Goal: Information Seeking & Learning: Learn about a topic

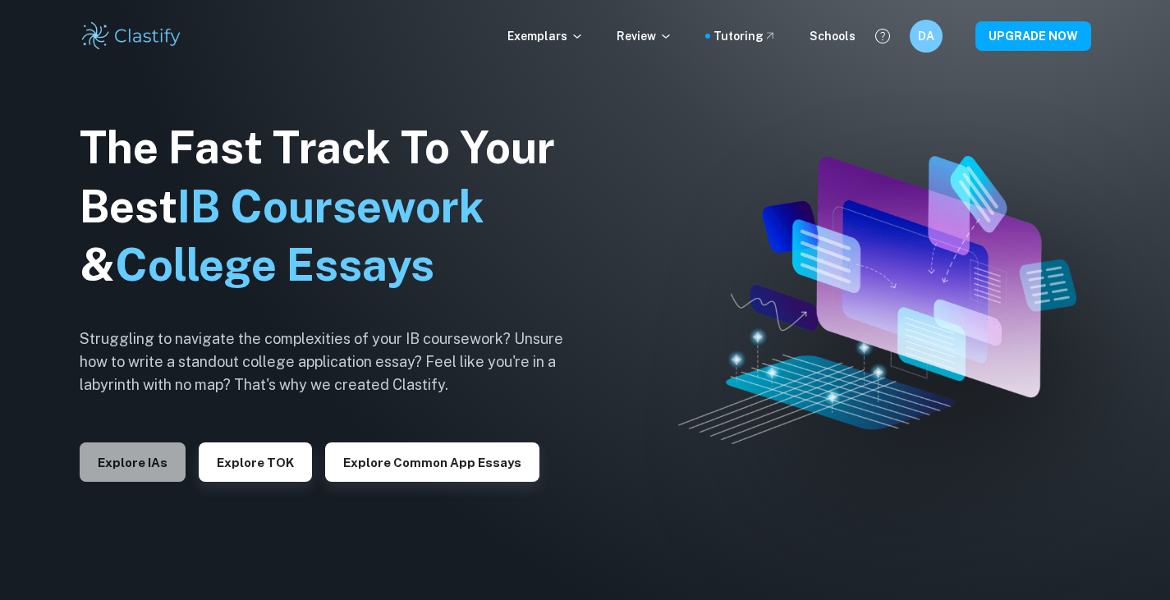
click at [149, 458] on button "Explore IAs" at bounding box center [133, 462] width 106 height 39
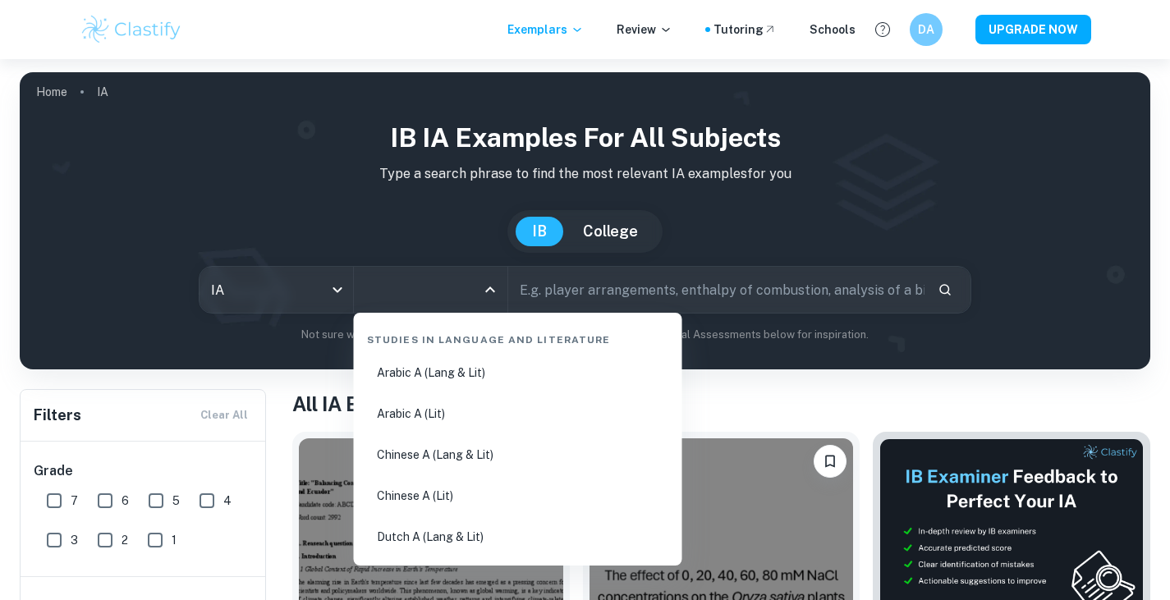
click at [442, 282] on input "All Subjects" at bounding box center [418, 289] width 114 height 31
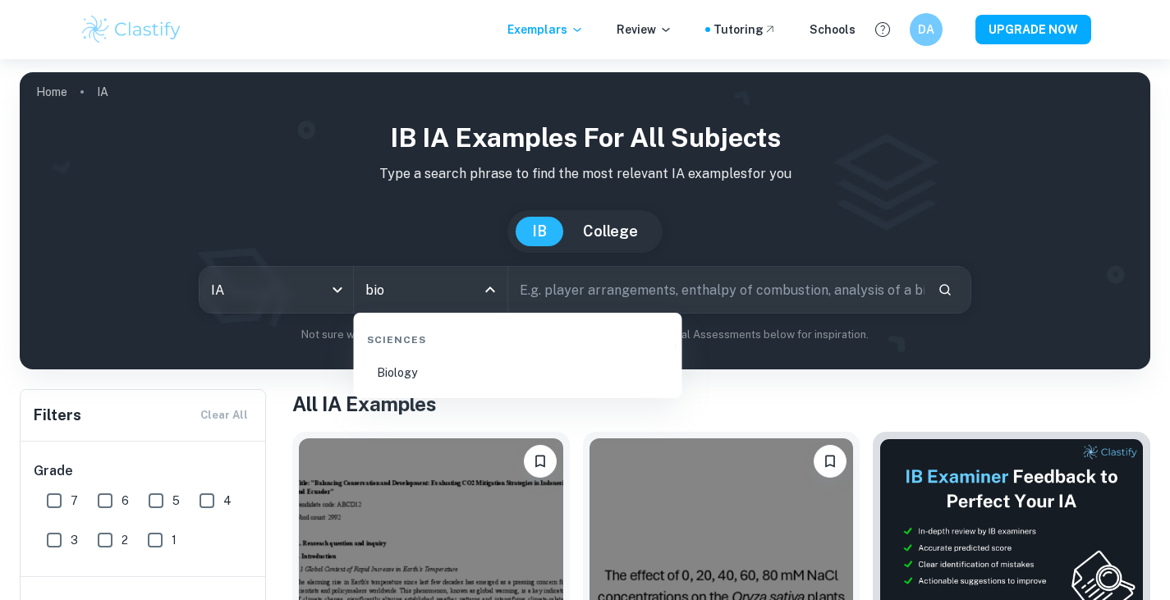
click at [413, 375] on li "Biology" at bounding box center [518, 373] width 315 height 38
type input "Biology"
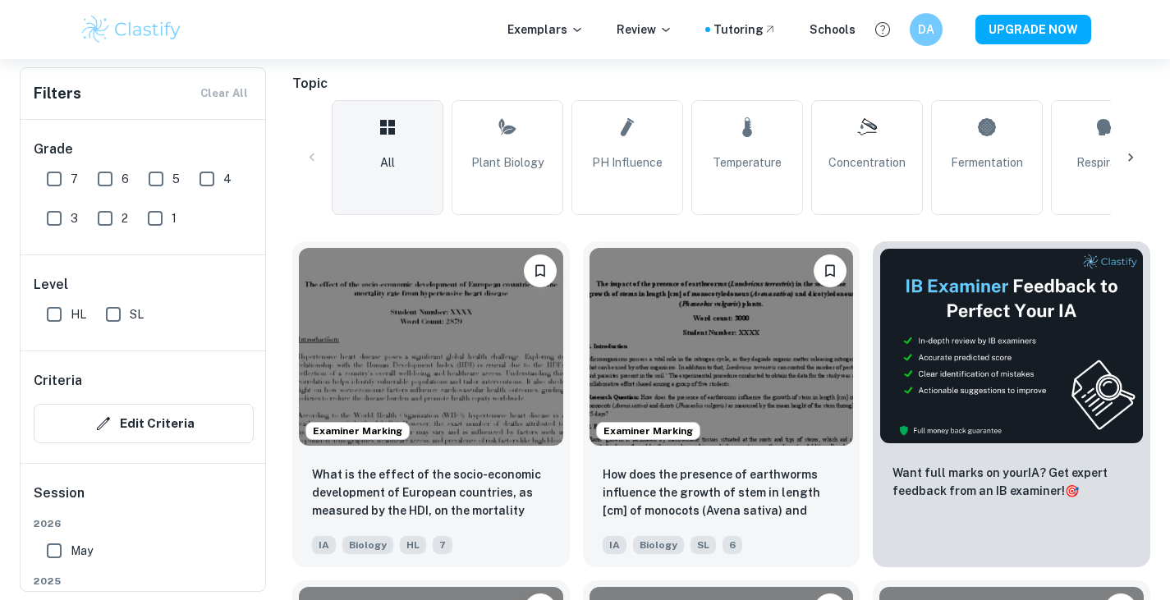
scroll to position [359, 0]
click at [48, 319] on input "HL" at bounding box center [54, 314] width 33 height 33
checkbox input "true"
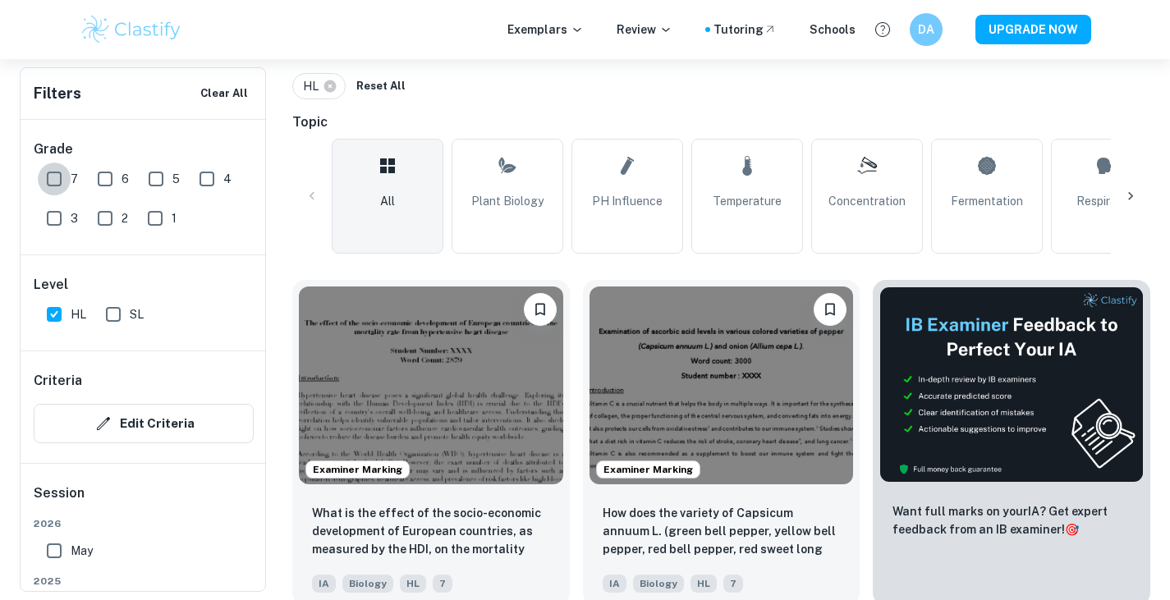
click at [54, 183] on input "7" at bounding box center [54, 179] width 33 height 33
checkbox input "true"
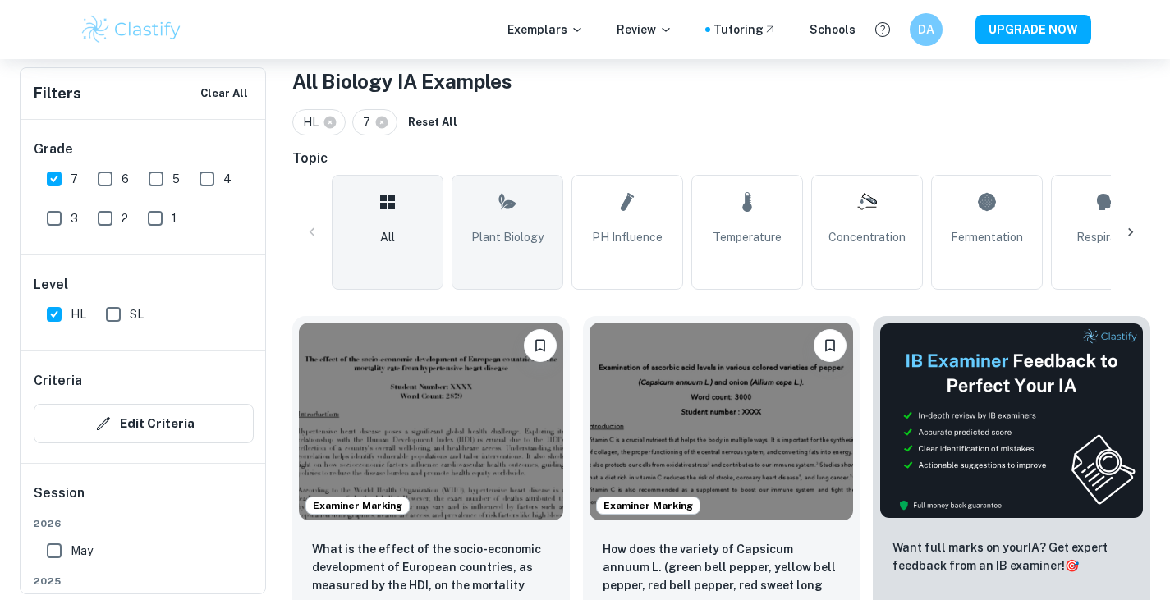
scroll to position [324, 0]
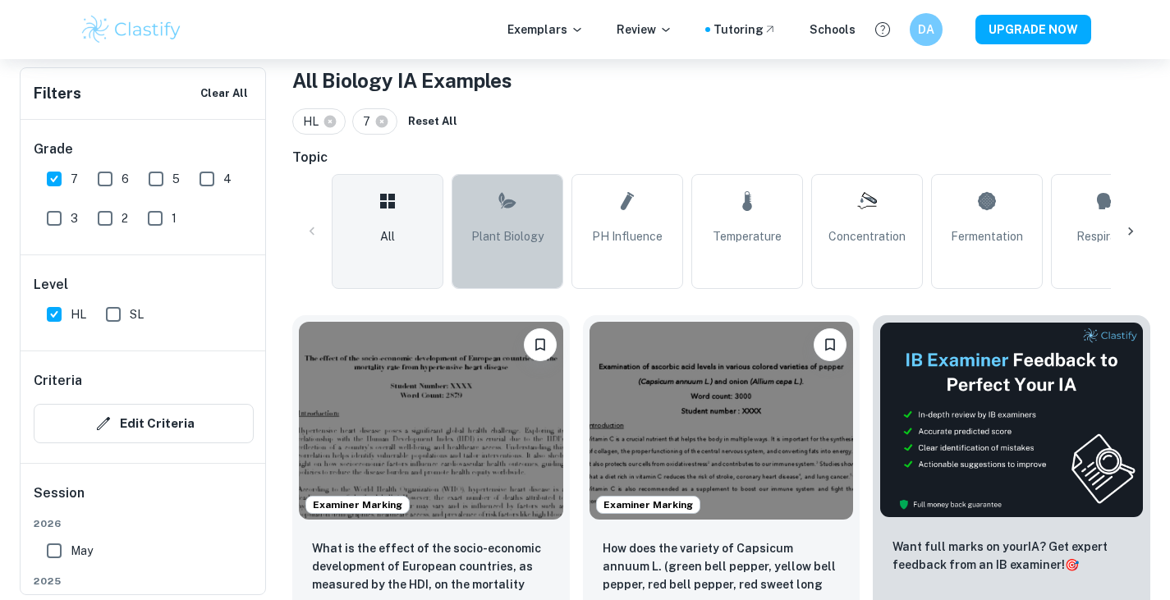
click at [529, 216] on link "Plant Biology" at bounding box center [508, 231] width 112 height 115
type input "Plant Biology"
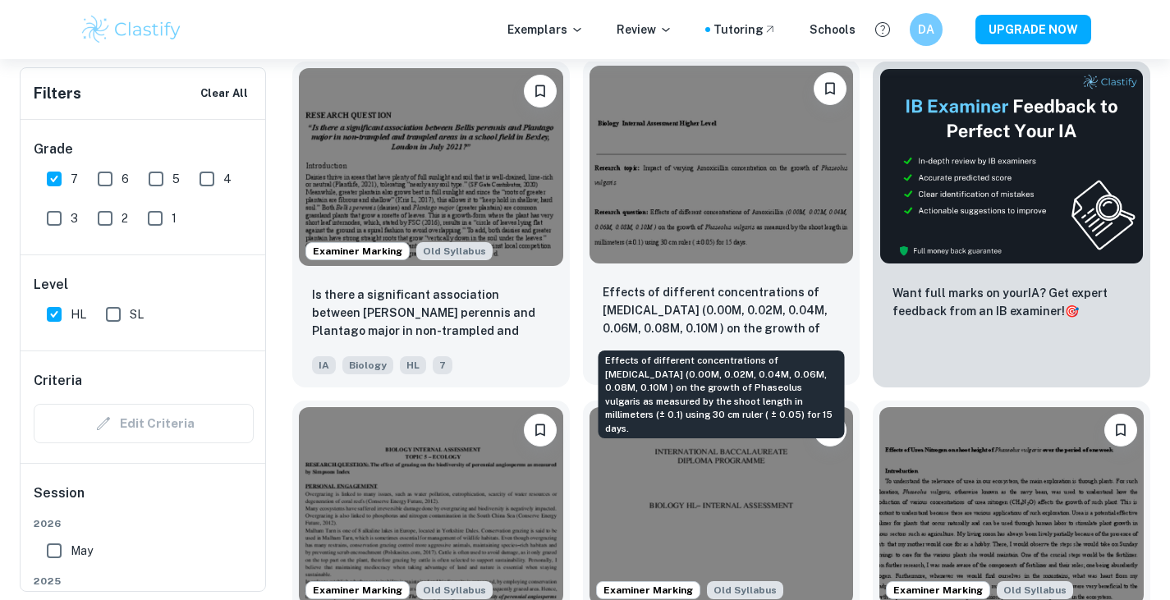
scroll to position [578, 0]
click at [714, 321] on p "Effects of different concentrations of Amoxicillin (0.00M, 0.02M, 0.04M, 0.06M,…" at bounding box center [722, 310] width 238 height 56
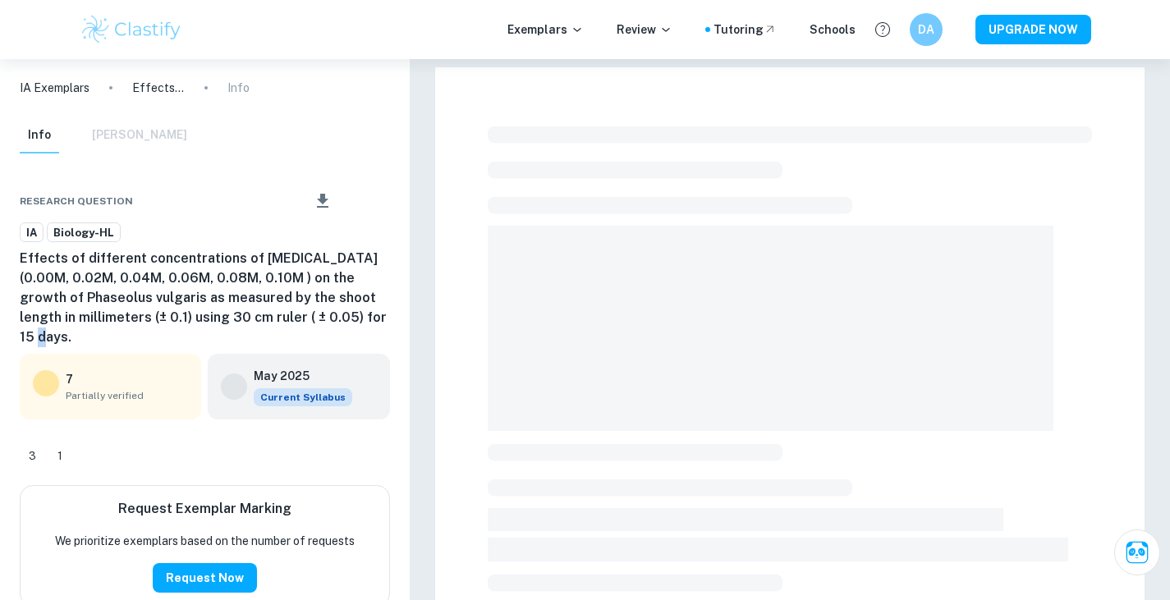
click at [359, 322] on h6 "Effects of different concentrations of Amoxicillin (0.00M, 0.02M, 0.04M, 0.06M,…" at bounding box center [205, 298] width 370 height 99
drag, startPoint x: 359, startPoint y: 322, endPoint x: 279, endPoint y: 314, distance: 80.1
click at [279, 314] on h6 "Effects of different concentrations of Amoxicillin (0.00M, 0.02M, 0.04M, 0.06M,…" at bounding box center [205, 298] width 370 height 99
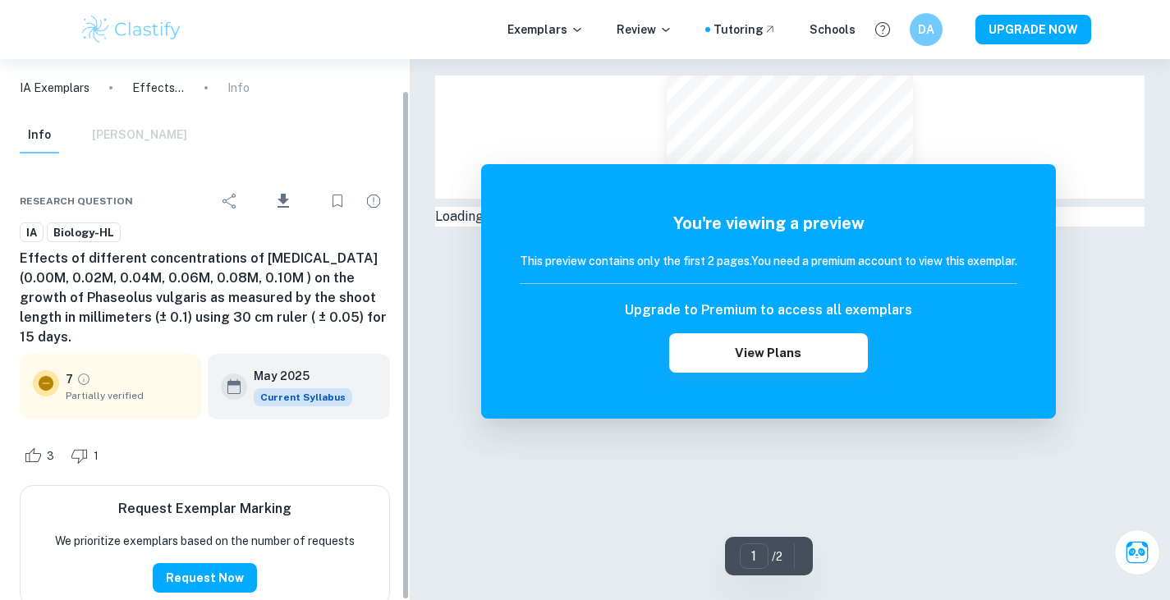
scroll to position [33, 0]
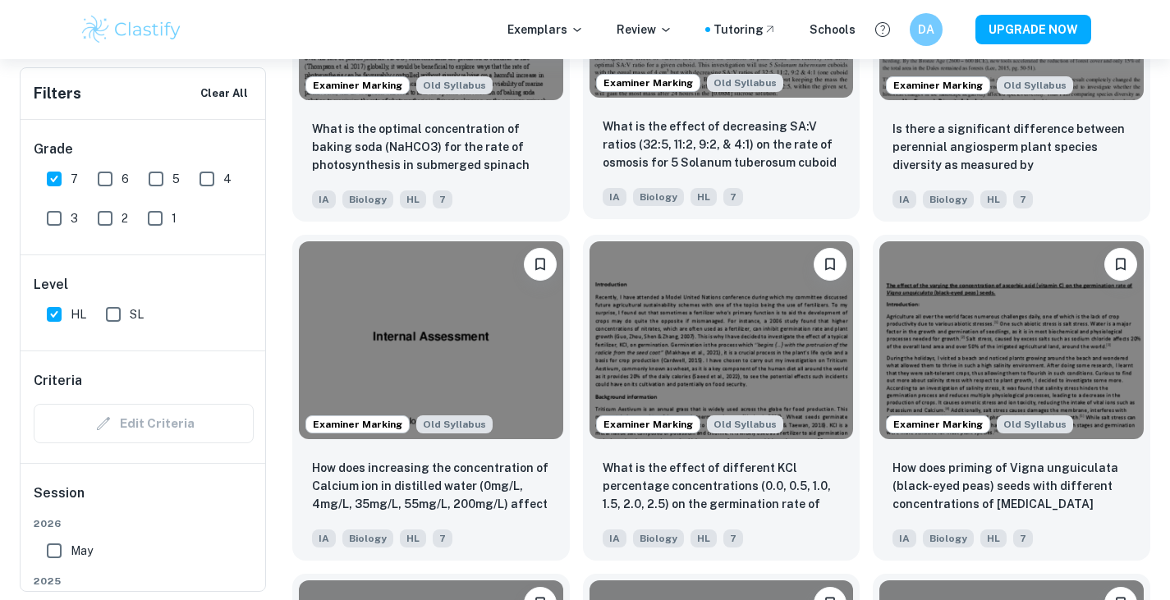
scroll to position [1777, 0]
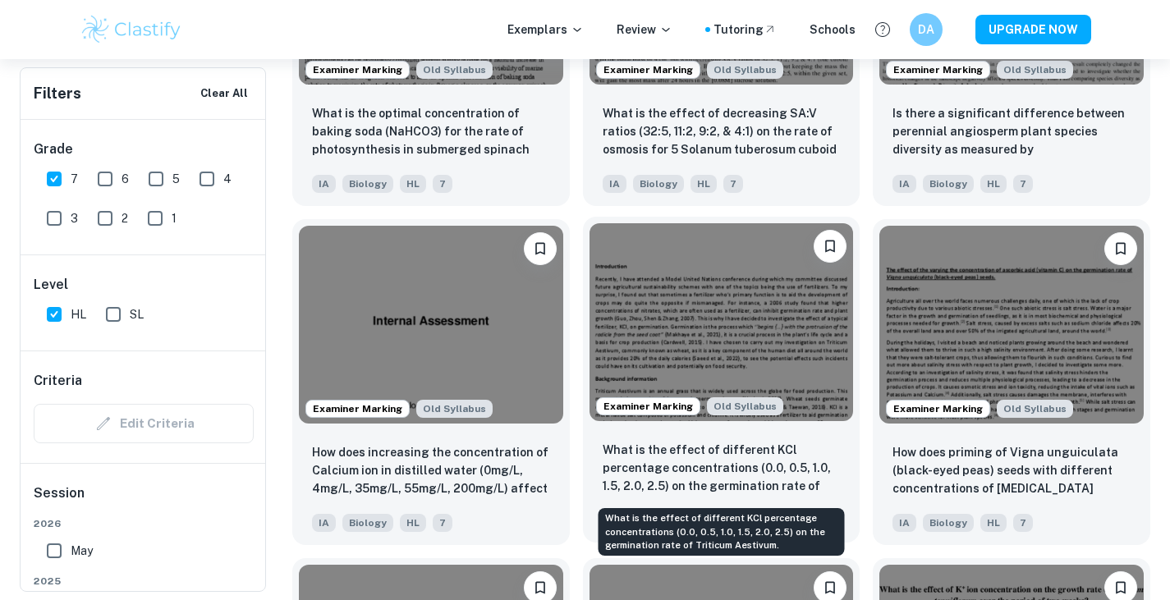
click at [661, 462] on p "What is the effect of different KCl percentage concentrations (0.0, 0.5, 1.0, 1…" at bounding box center [722, 469] width 238 height 56
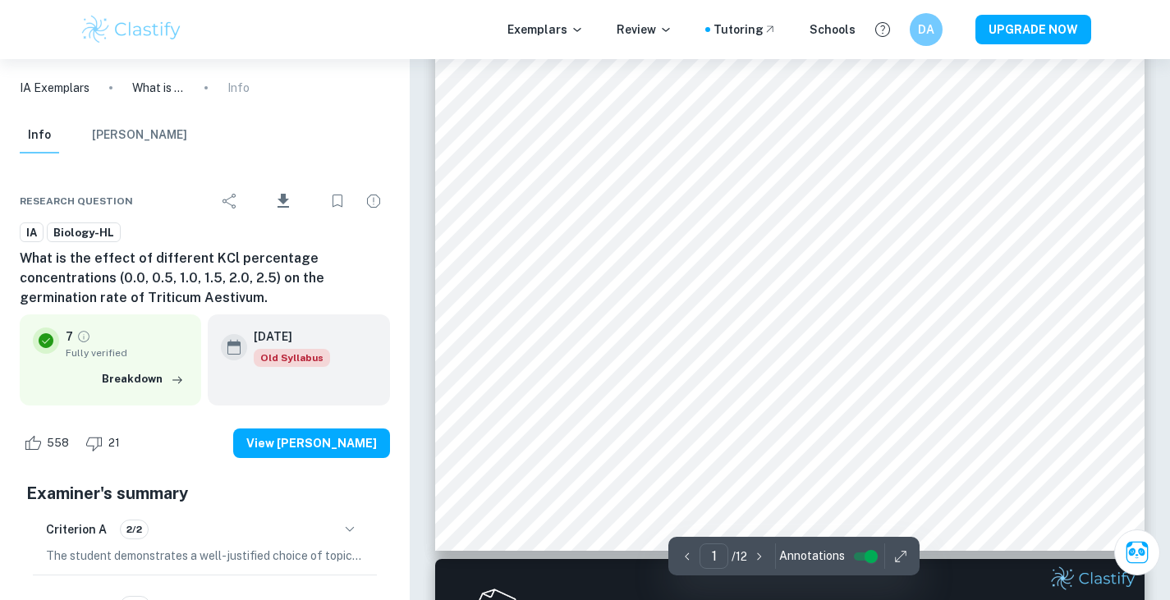
scroll to position [520, 0]
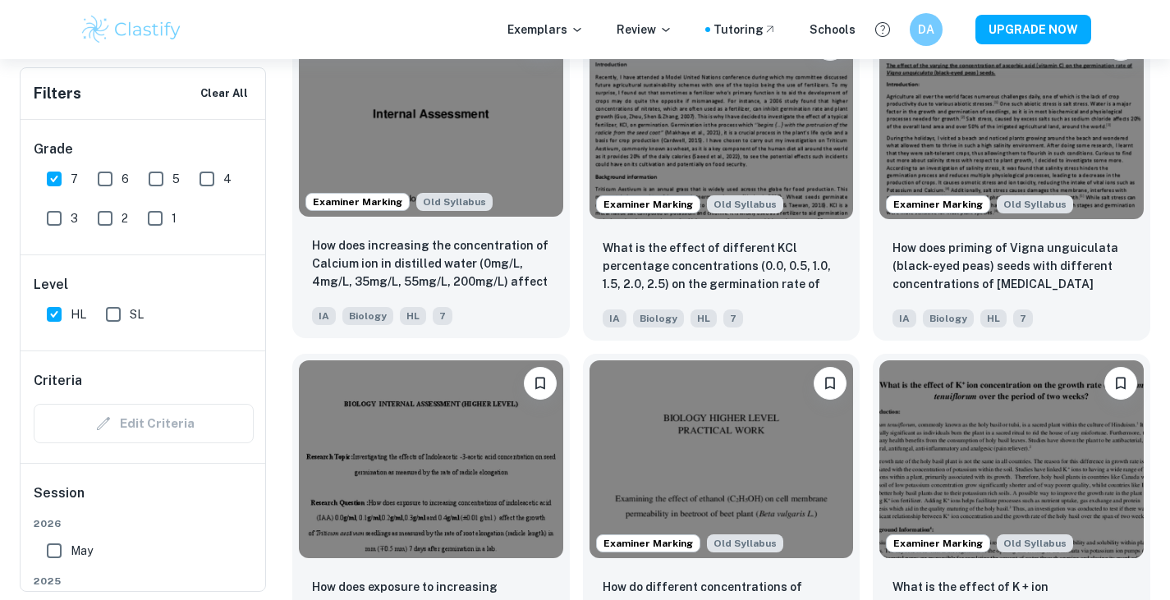
scroll to position [1982, 0]
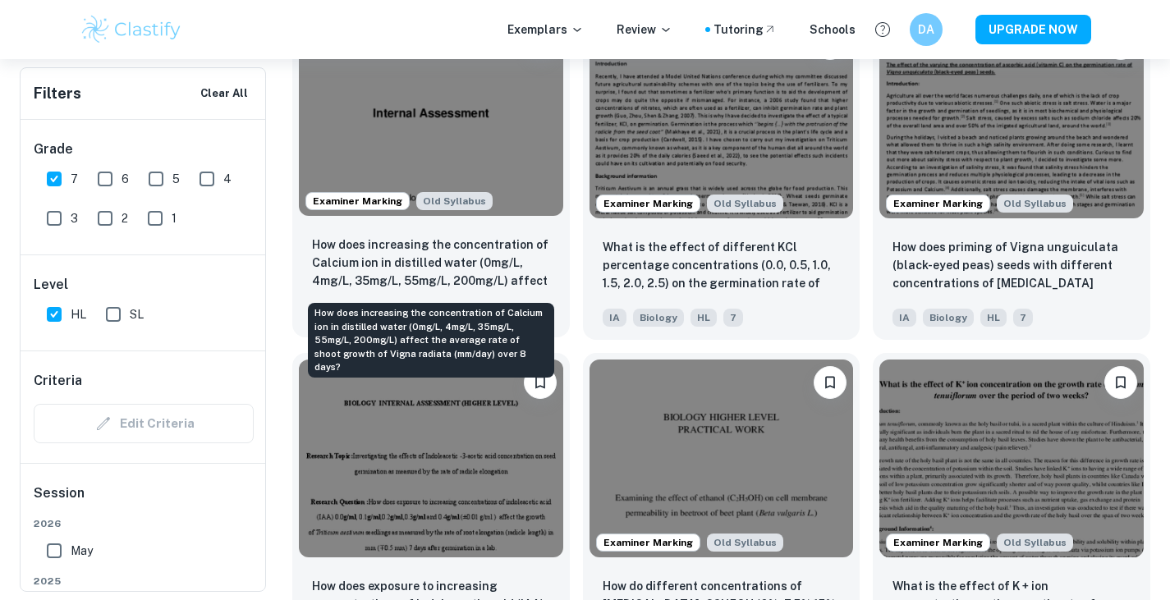
click at [361, 262] on p "How does increasing the concentration of Calcium ion in distilled water (0mg/L,…" at bounding box center [431, 264] width 238 height 56
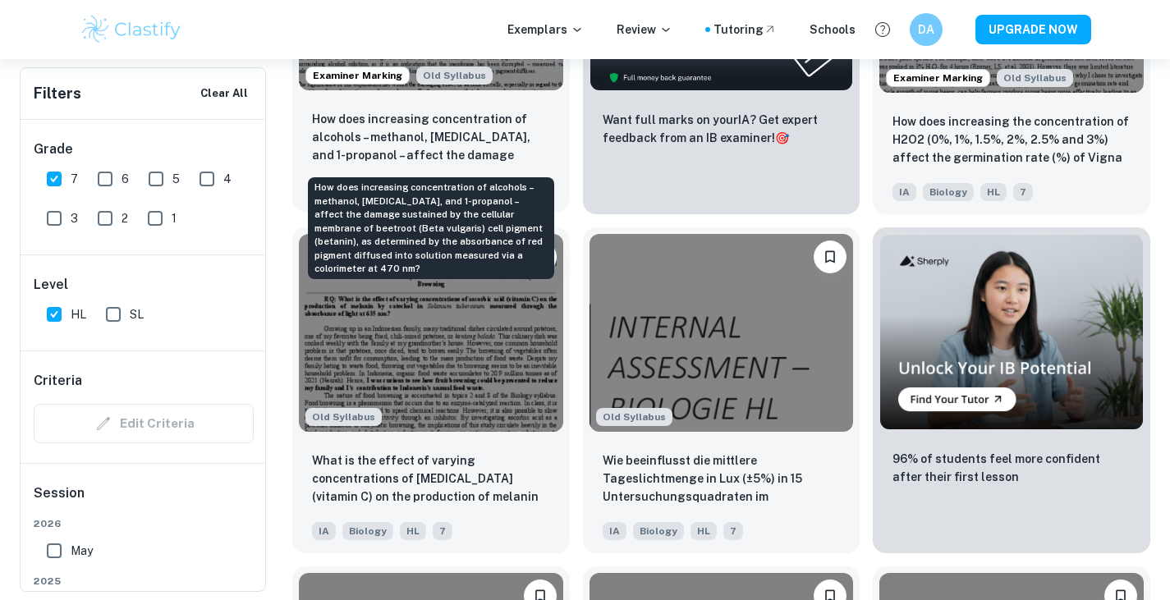
scroll to position [4483, 0]
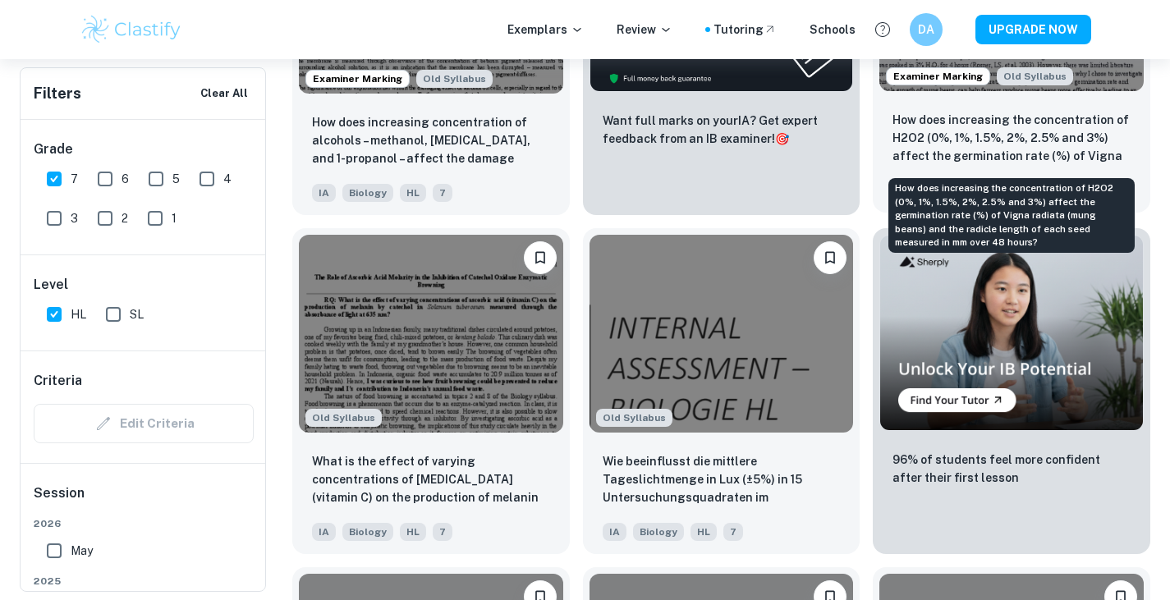
click at [1046, 140] on p "How does increasing the concentration of H2O2 (0%, 1%, 1.5%, 2%, 2.5% and 3%) a…" at bounding box center [1012, 139] width 238 height 56
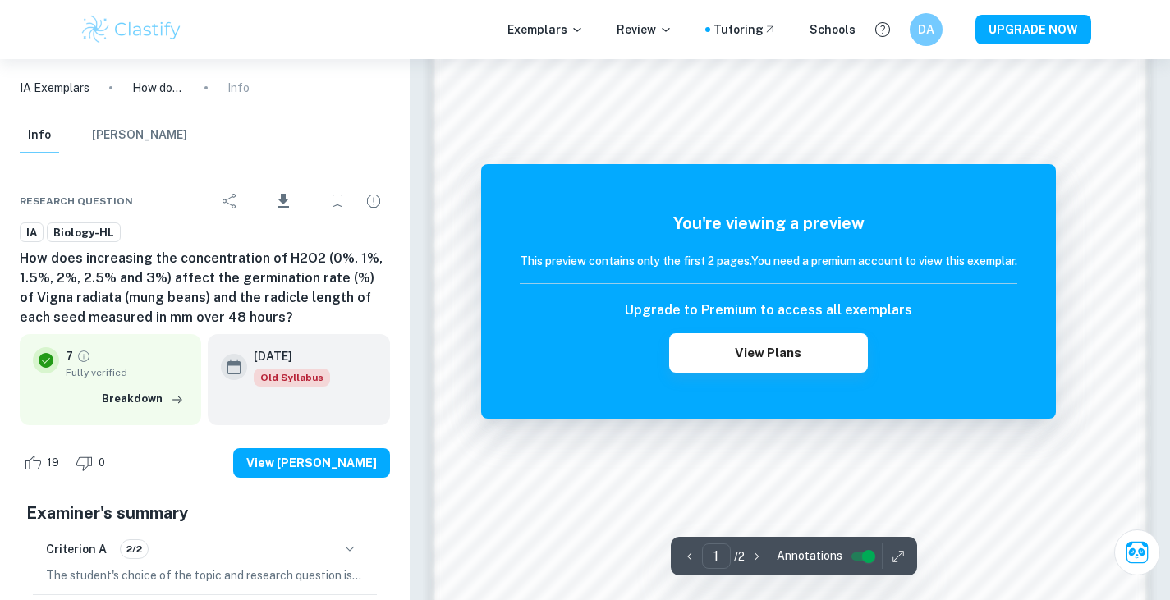
scroll to position [1433, 0]
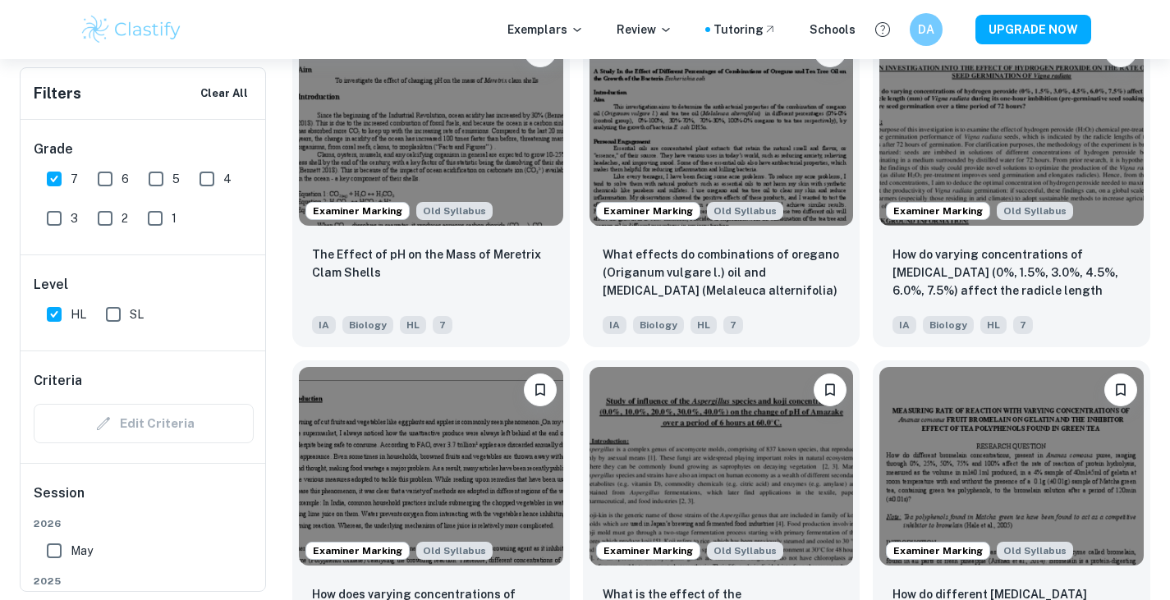
scroll to position [5030, 0]
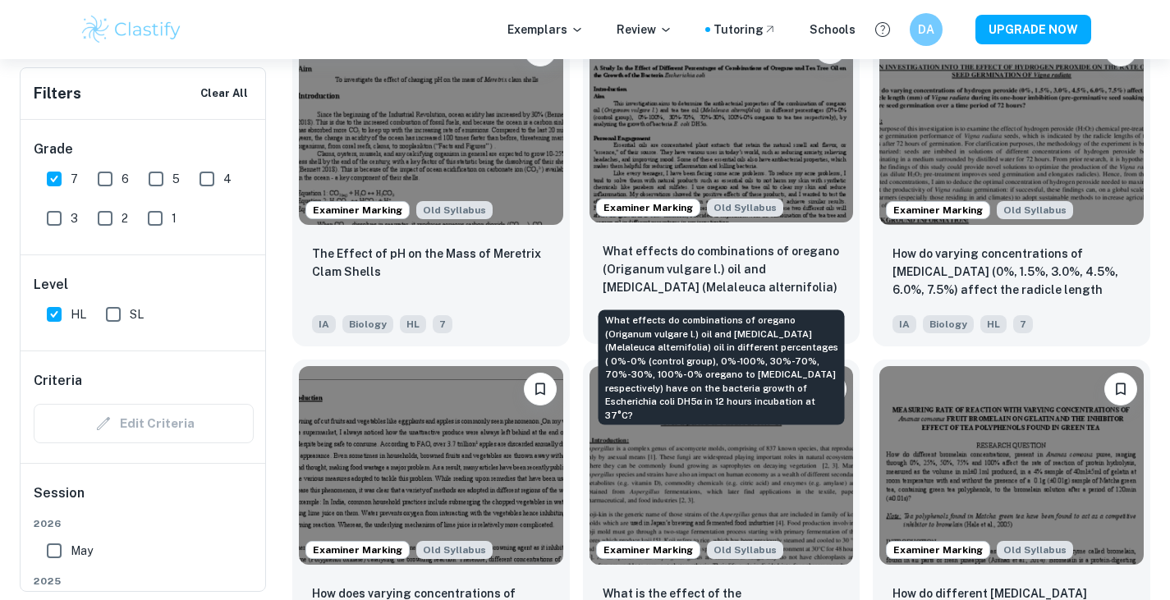
click at [686, 262] on p "What effects do combinations of oregano (Origanum vulgare l.) oil and tea tree …" at bounding box center [722, 270] width 238 height 56
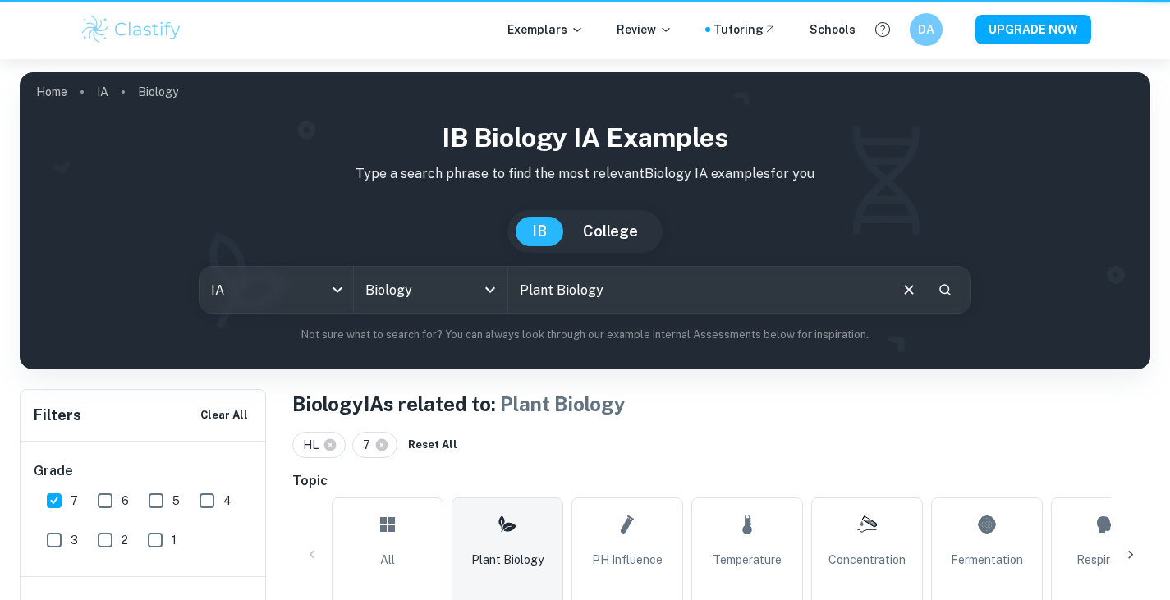
scroll to position [5030, 0]
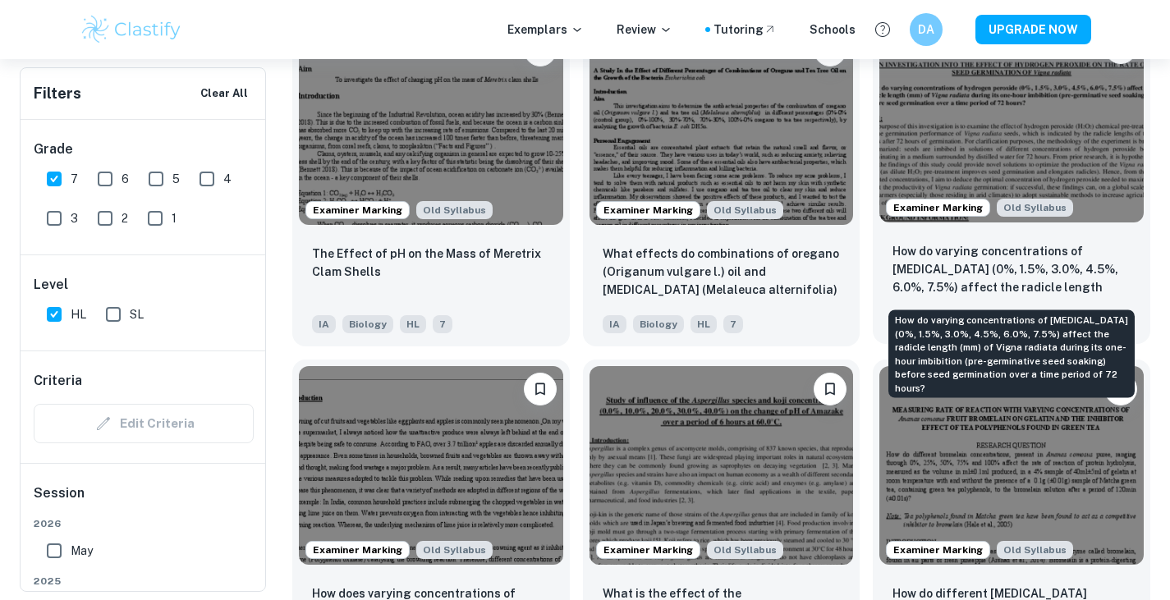
click at [967, 257] on p "How do varying concentrations of [MEDICAL_DATA] (0%, 1.5%, 3.0%, 4.5%, 6.0%, 7.…" at bounding box center [1012, 270] width 238 height 56
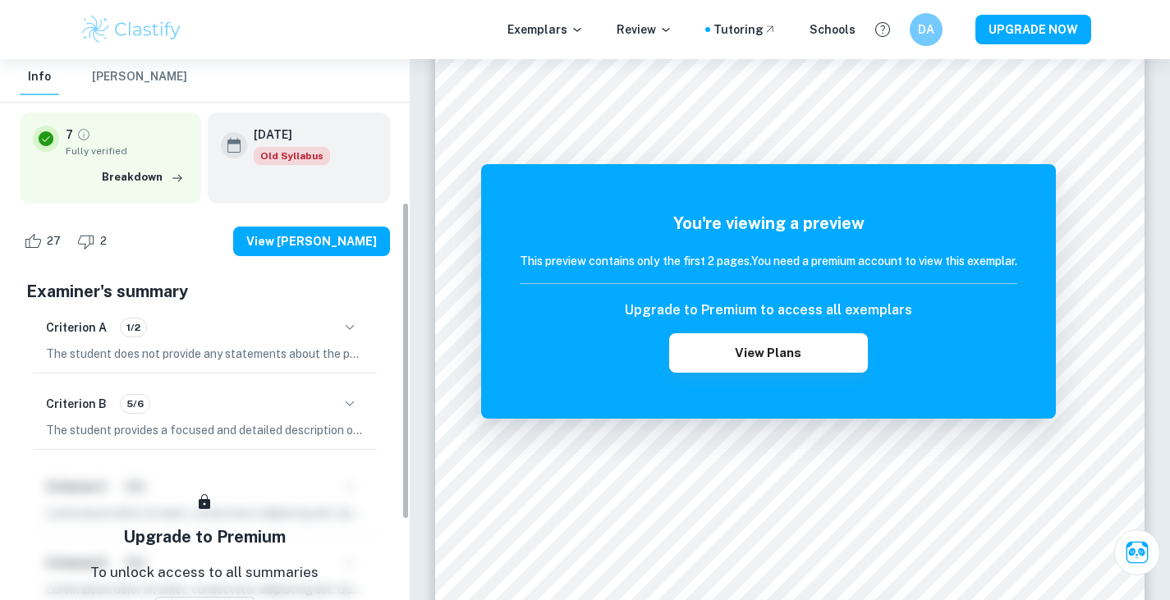
scroll to position [243, 0]
click at [323, 340] on div "Criterion A 1/2" at bounding box center [205, 327] width 318 height 28
click at [342, 329] on icon "button" at bounding box center [350, 327] width 20 height 20
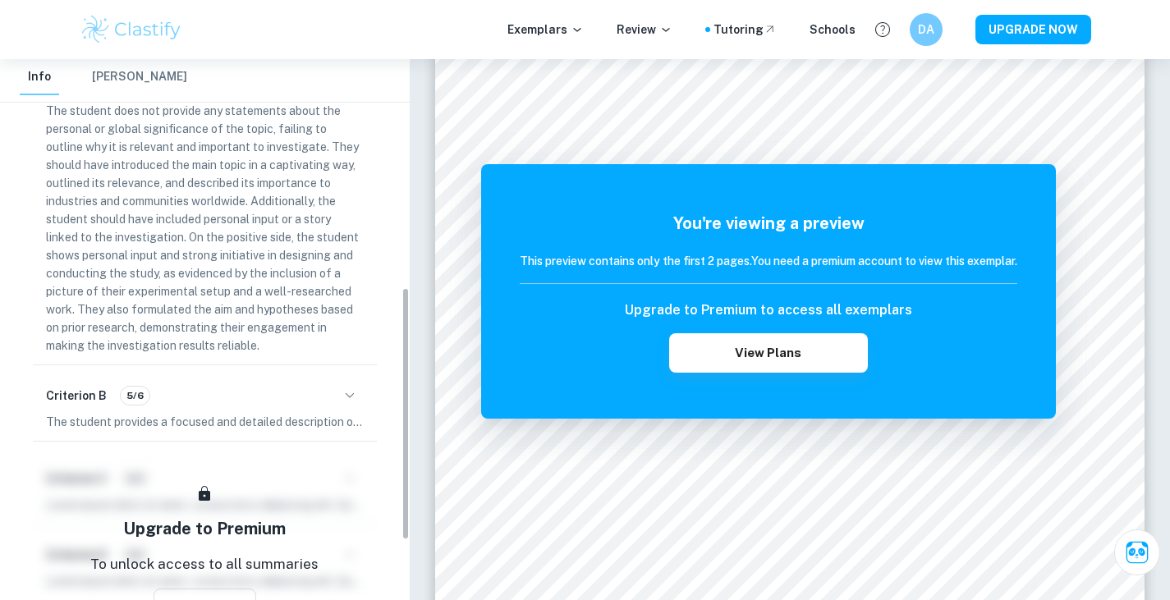
scroll to position [487, 0]
click at [351, 384] on icon "button" at bounding box center [350, 394] width 20 height 20
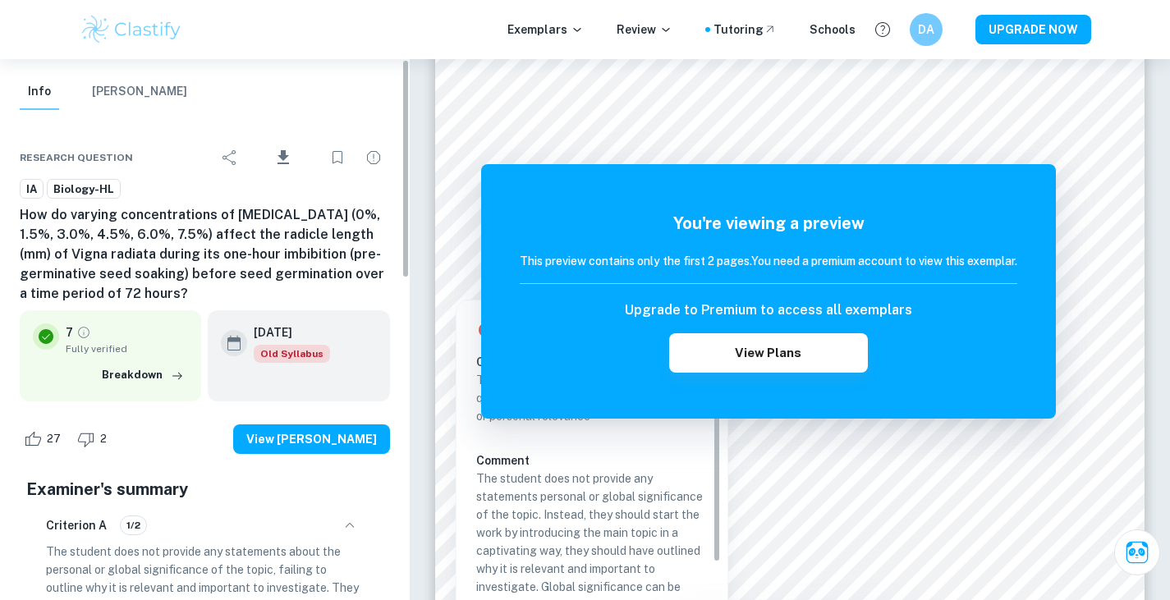
scroll to position [0, 0]
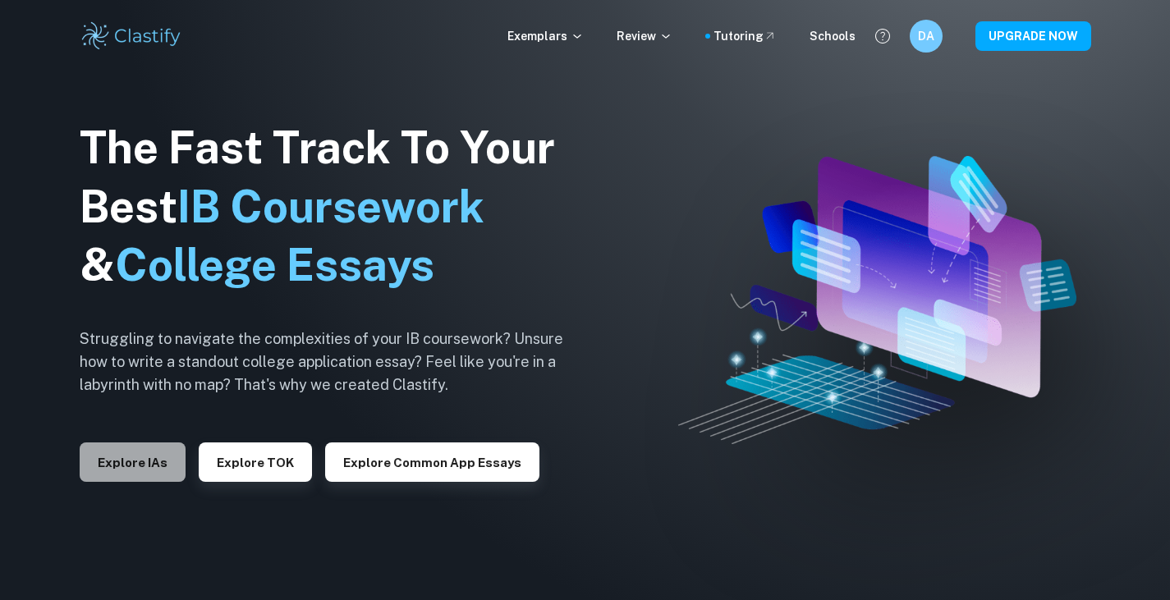
click at [169, 466] on button "Explore IAs" at bounding box center [133, 462] width 106 height 39
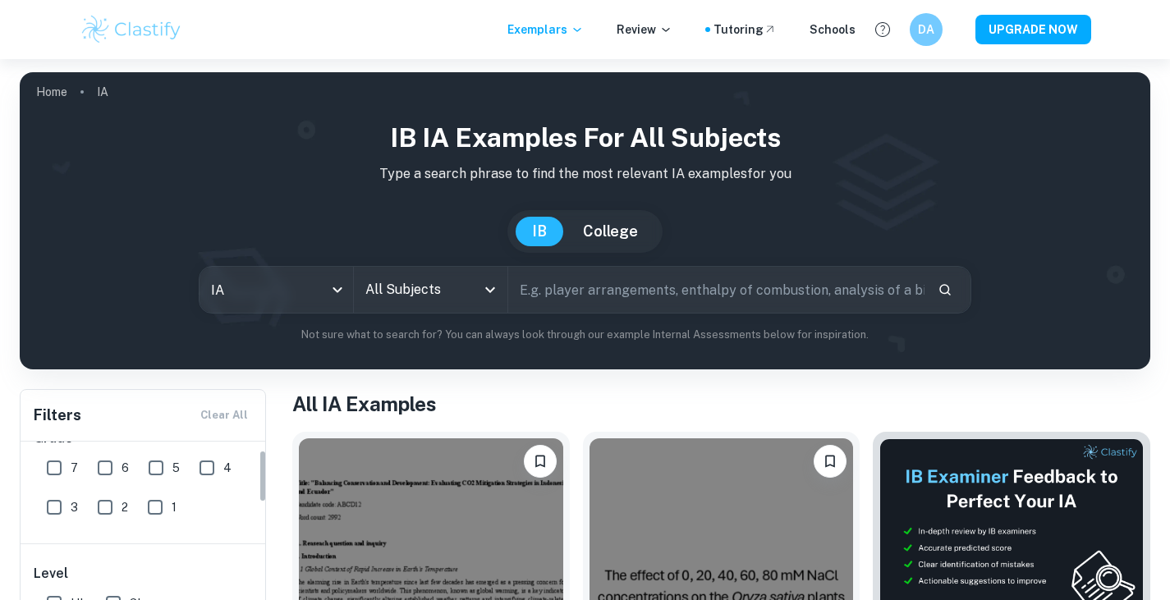
scroll to position [32, 0]
click at [56, 474] on input "7" at bounding box center [54, 468] width 33 height 33
checkbox input "true"
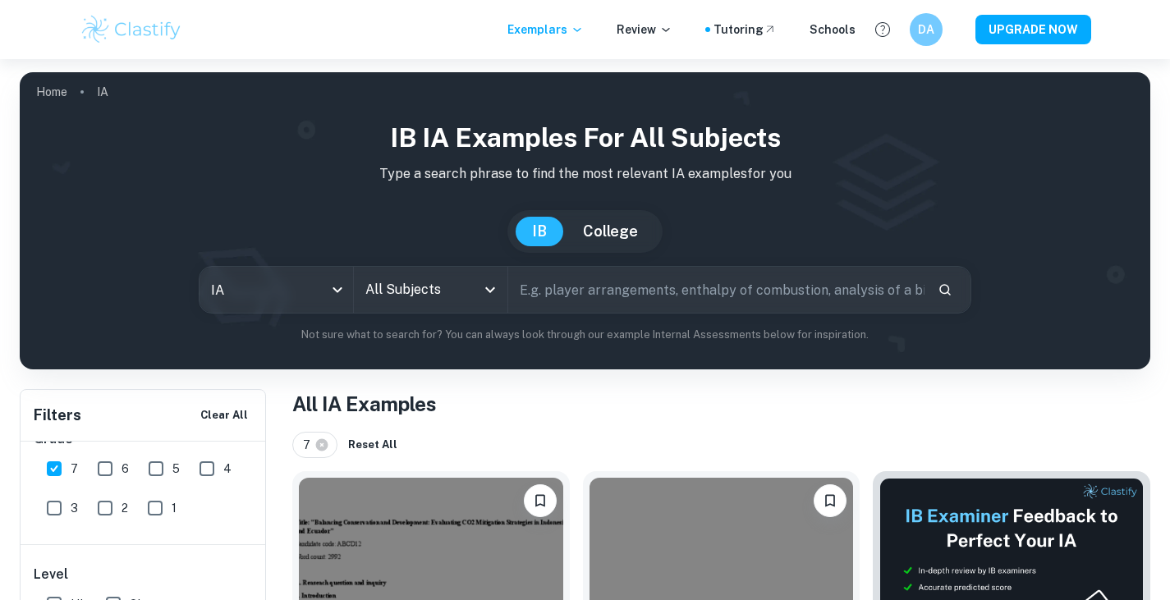
click at [438, 307] on div "All Subjects" at bounding box center [431, 290] width 154 height 46
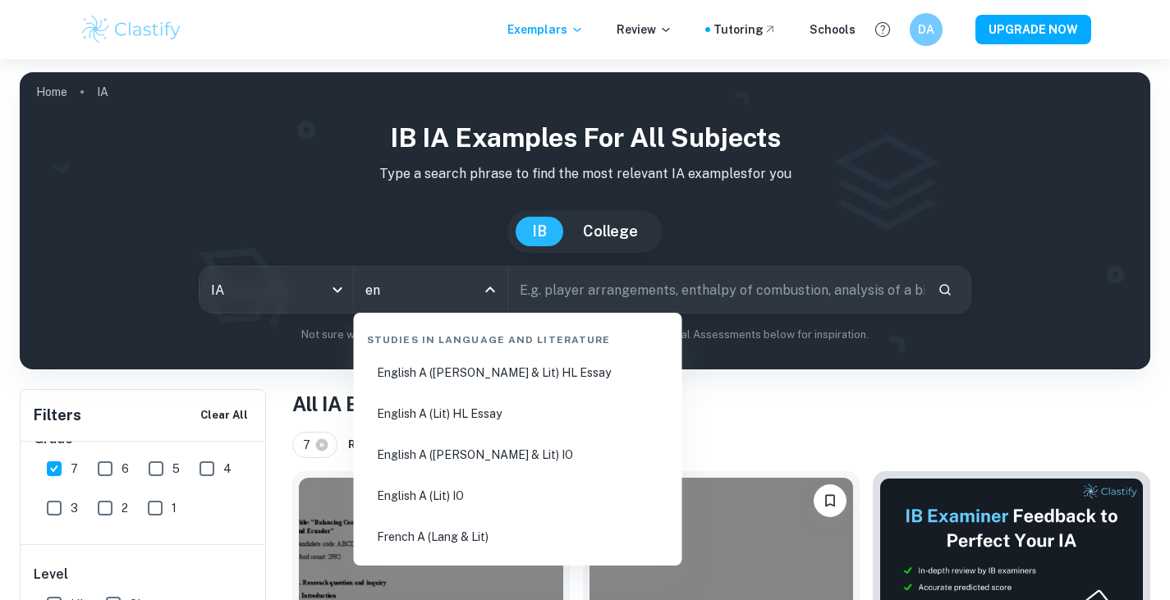
click at [443, 376] on li "English A ([PERSON_NAME] & Lit) HL Essay" at bounding box center [518, 373] width 315 height 38
type input "English A ([PERSON_NAME] & Lit) HL Essay"
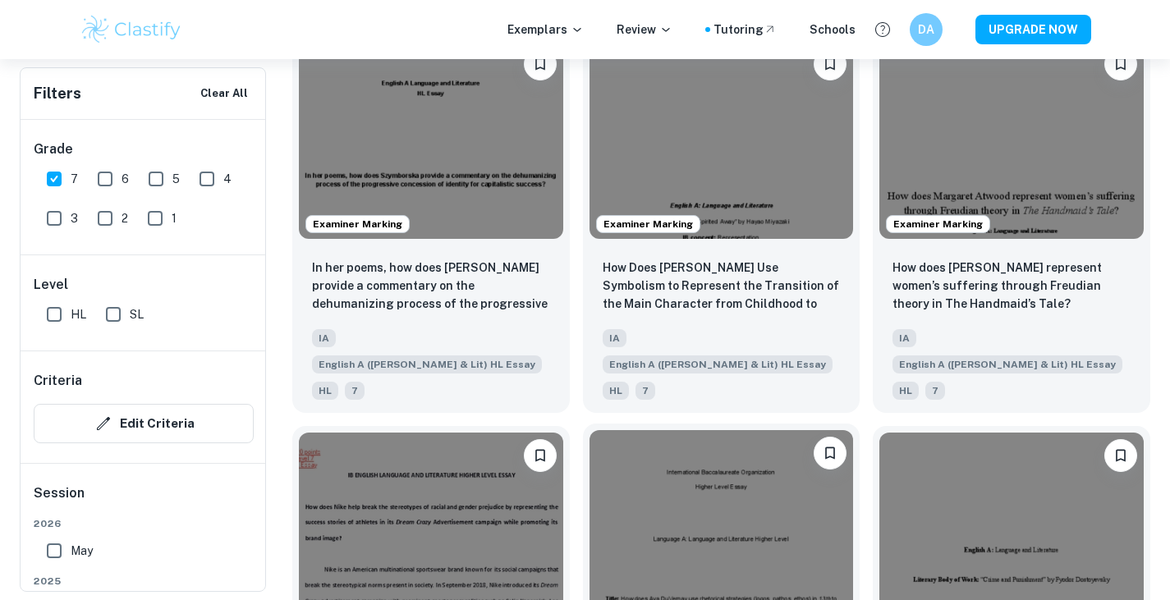
scroll to position [2137, 0]
